Goal: Information Seeking & Learning: Learn about a topic

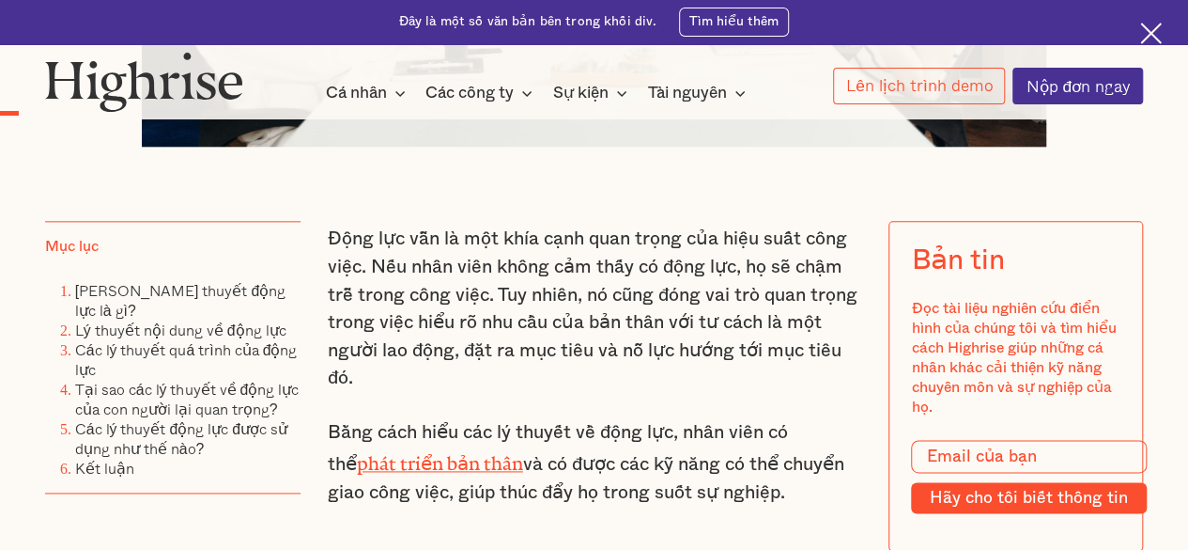
scroll to position [1357, 0]
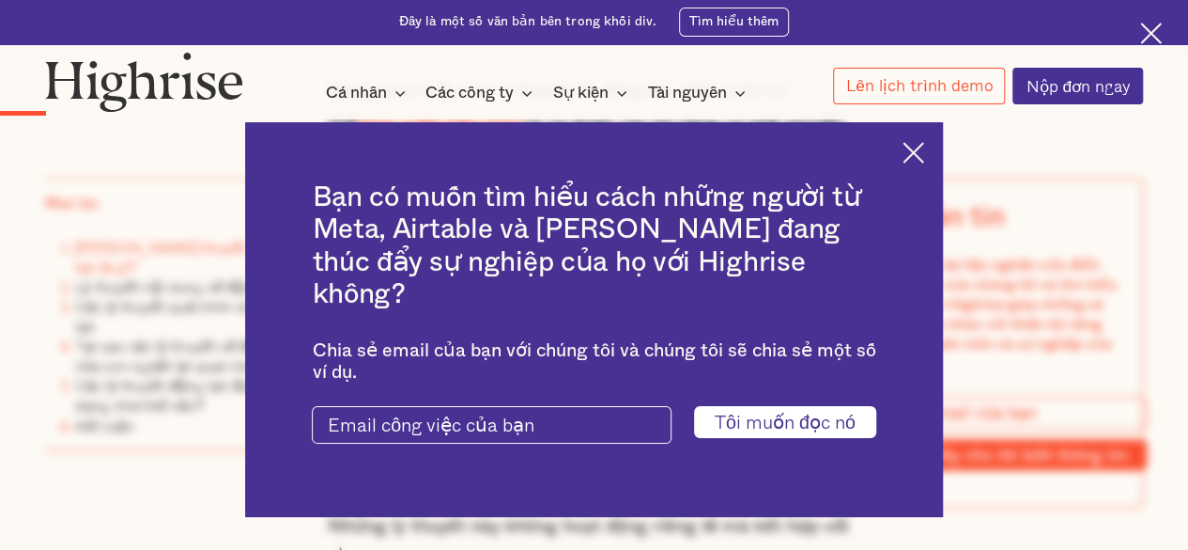
click at [921, 163] on img at bounding box center [914, 153] width 22 height 22
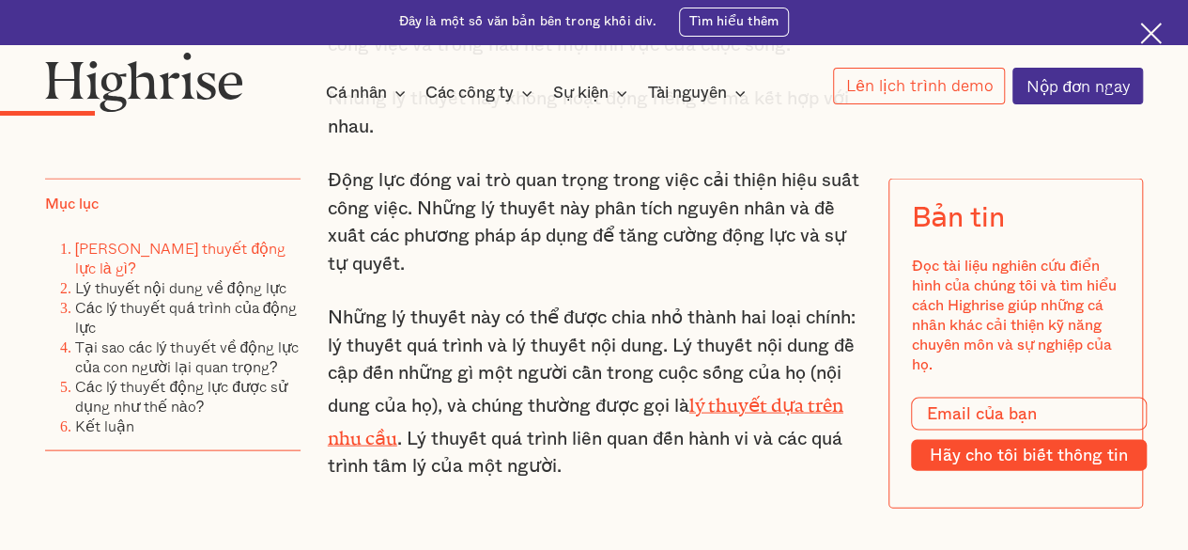
scroll to position [1796, 0]
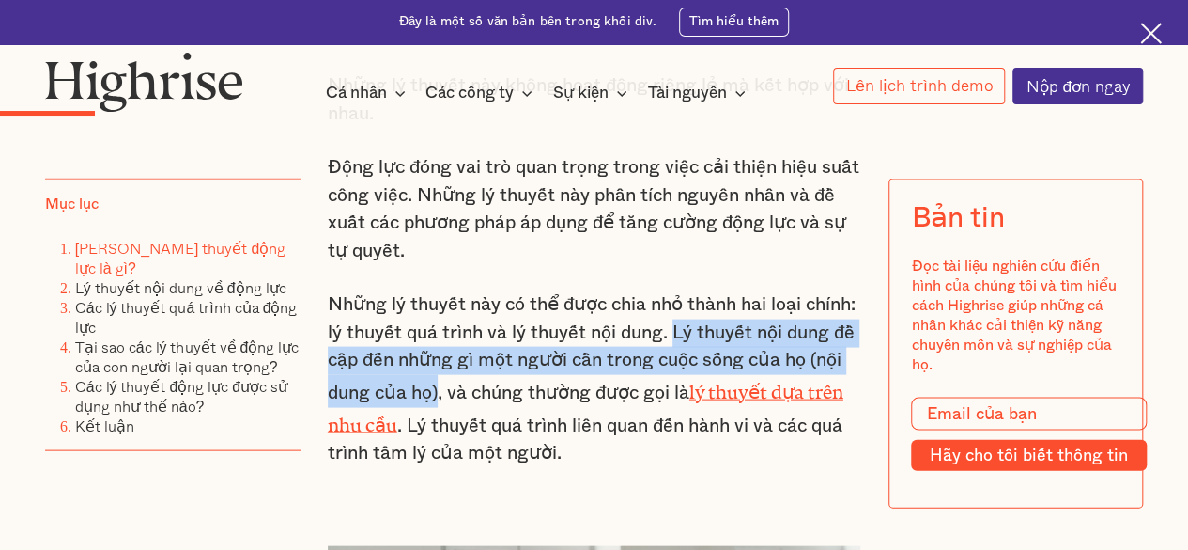
drag, startPoint x: 734, startPoint y: 343, endPoint x: 498, endPoint y: 396, distance: 241.6
click at [498, 396] on font "Những lý thuyết này có thể được chia nhỏ thành hai loại chính: lý thuyết quá tr…" at bounding box center [592, 348] width 528 height 107
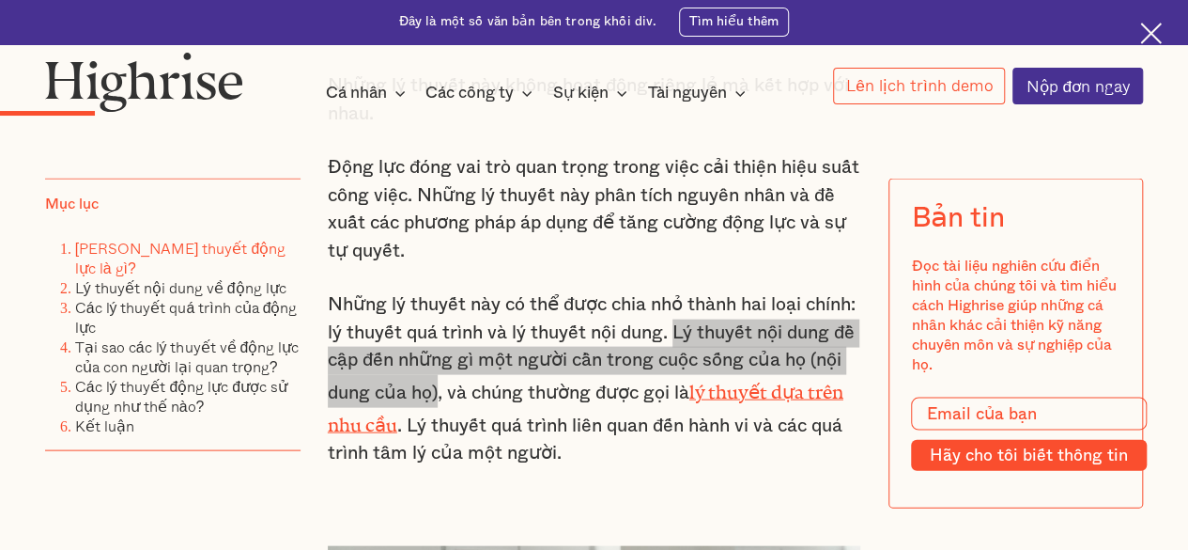
scroll to position [1768, 0]
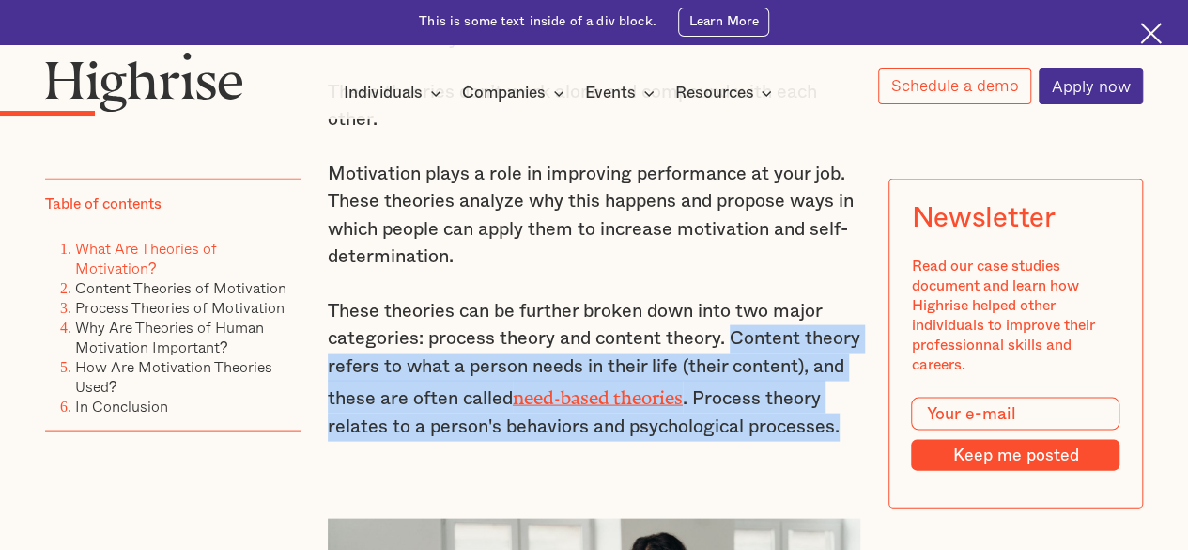
drag, startPoint x: 732, startPoint y: 346, endPoint x: 848, endPoint y: 440, distance: 149.7
click at [848, 440] on p "These theories can be further broken down into two major categories: process th…" at bounding box center [595, 369] width 534 height 144
copy p "Content theory refers to what a person needs in their life (their content), and…"
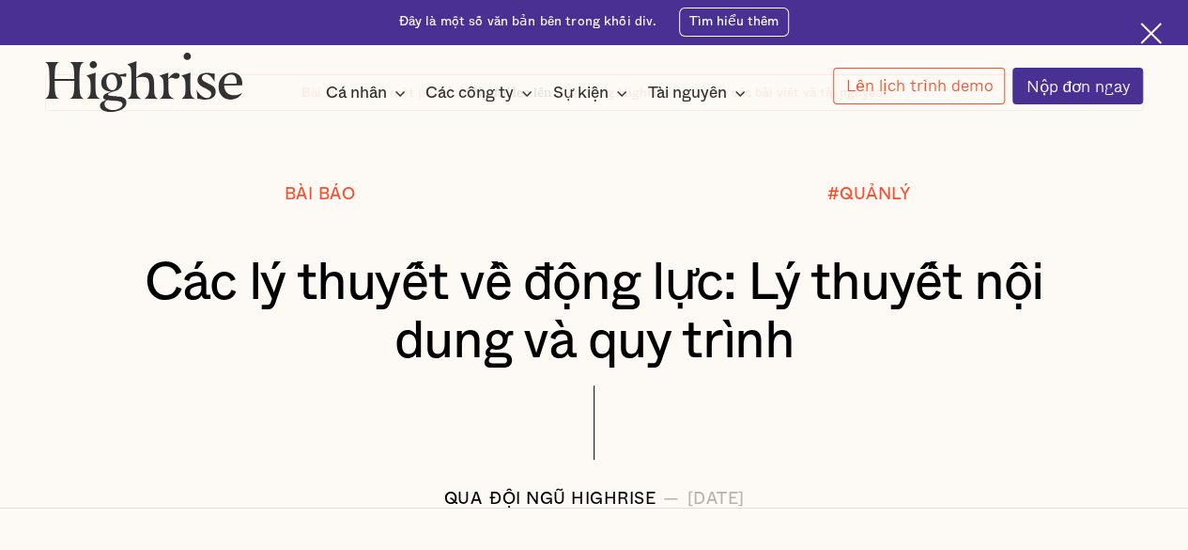
scroll to position [0, 0]
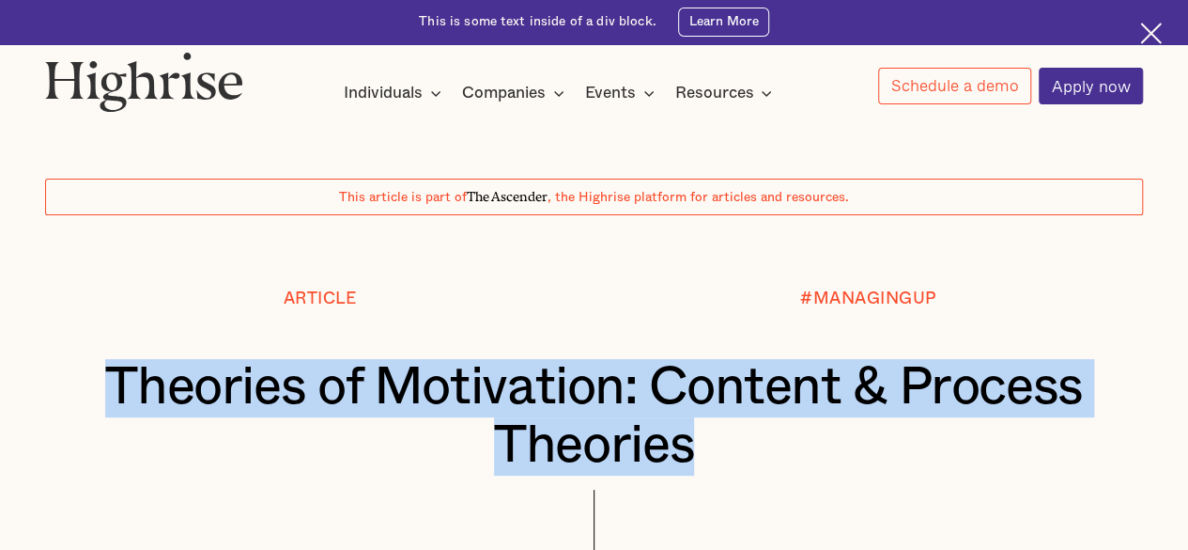
drag, startPoint x: 108, startPoint y: 384, endPoint x: 715, endPoint y: 438, distance: 609.3
click at [715, 438] on h1 "Theories of Motivation: Content & Process Theories" at bounding box center [594, 417] width 1006 height 116
copy h1 "Theories of Motivation: Content & Process Theories"
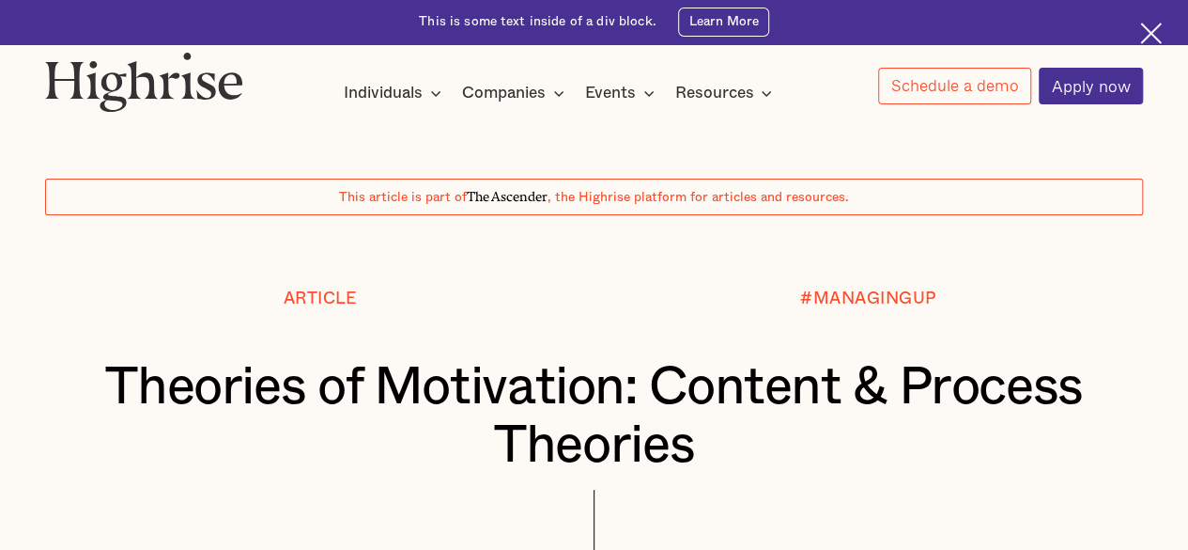
click at [1, 357] on div "Article #MANAGINGUP Theories of Motivation: Content & Process Theories BY The H…" at bounding box center [594, 450] width 1187 height 322
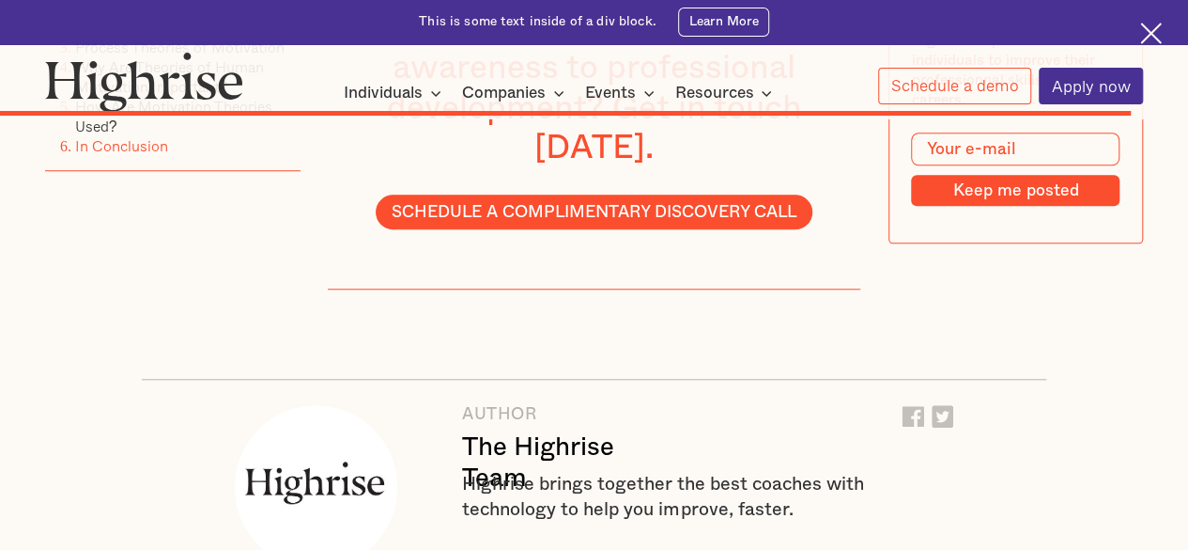
scroll to position [11374, 0]
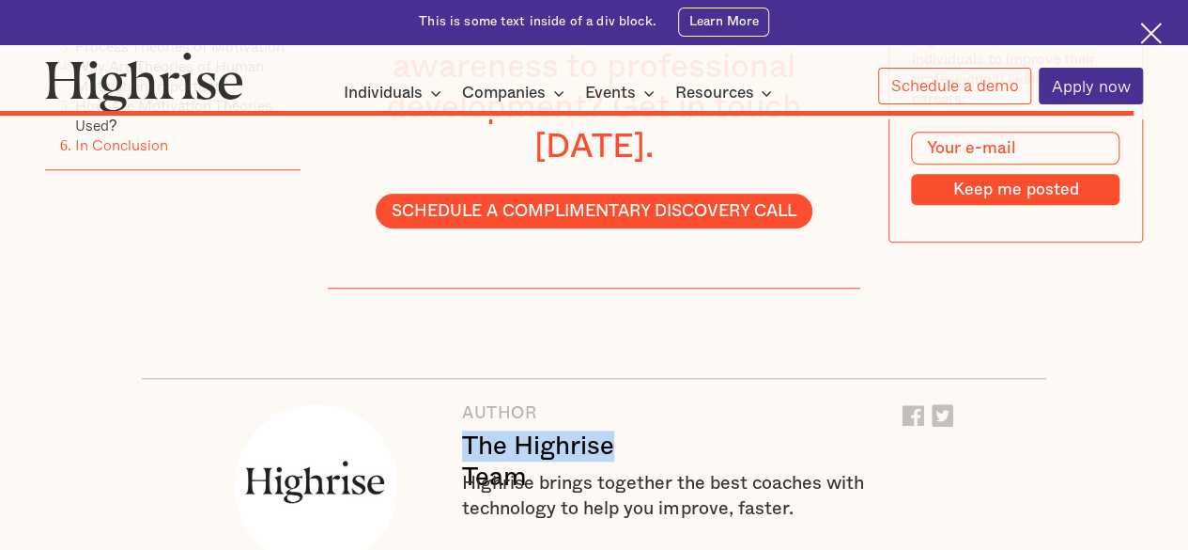
drag, startPoint x: 643, startPoint y: 253, endPoint x: 450, endPoint y: 255, distance: 192.6
click at [450, 378] on div "AUTHOR The Highrise Team Highrise brings together the best coaches with technol…" at bounding box center [594, 486] width 905 height 217
copy div "The Highrise"
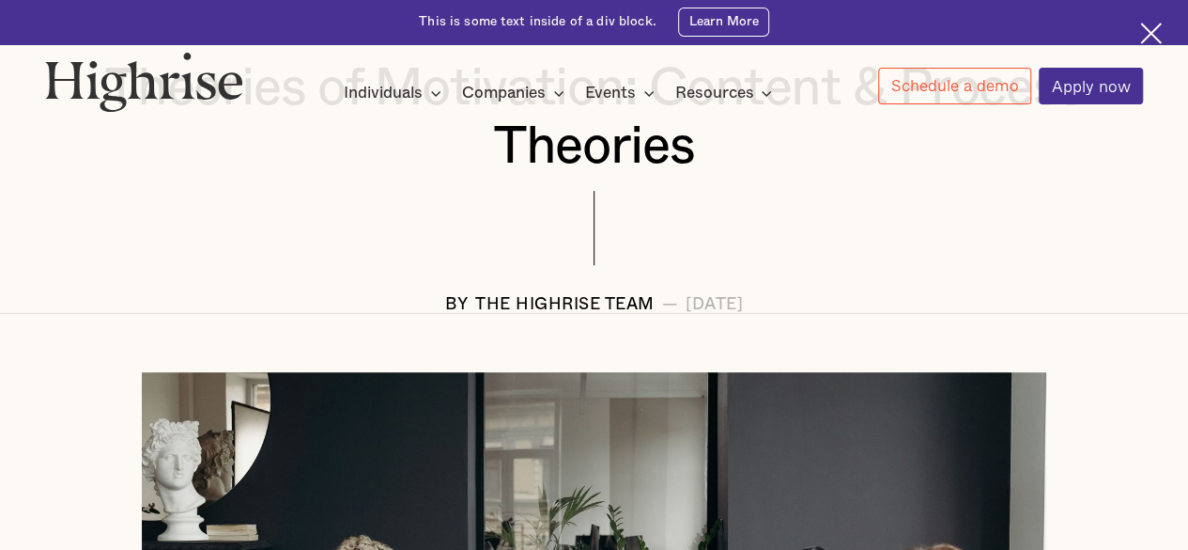
scroll to position [298, 0]
click at [1, 186] on div "Article #MANAGINGUP Theories of Motivation: Content & Process Theories BY The H…" at bounding box center [594, 153] width 1187 height 322
